Goal: Navigation & Orientation: Find specific page/section

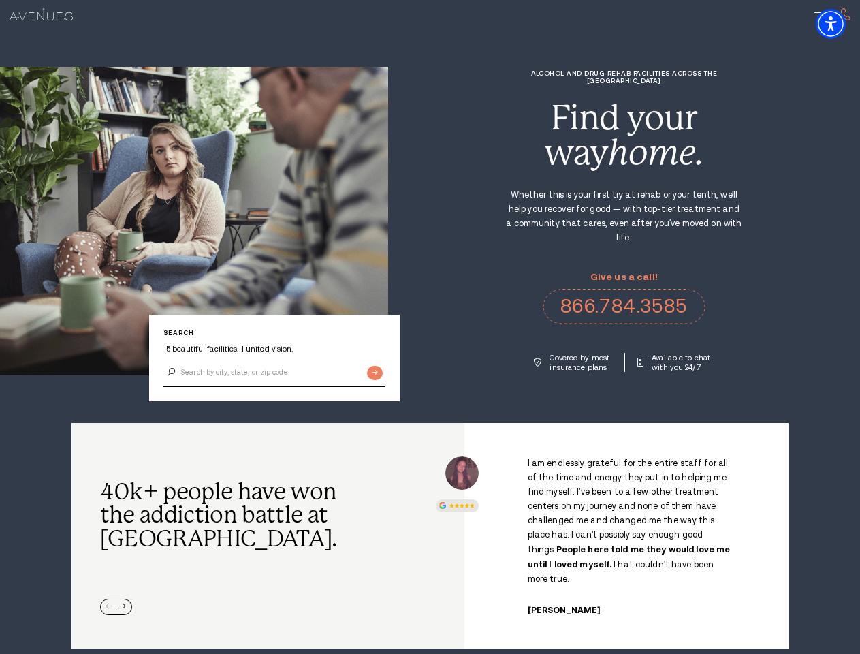
click at [430, 327] on div "Alcohol and Drug Rehab Facilities across the [GEOGRAPHIC_DATA] Find your way ho…" at bounding box center [624, 220] width 472 height 302
click at [843, 24] on img "Accessibility Menu" at bounding box center [831, 24] width 30 height 30
